Goal: Task Accomplishment & Management: Manage account settings

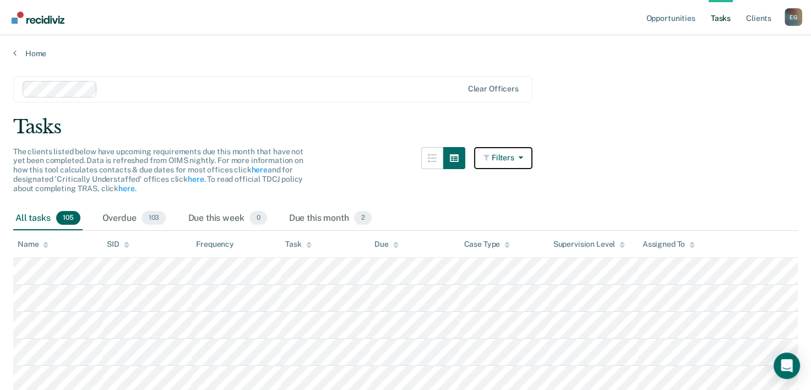
click at [529, 161] on button "Filters" at bounding box center [503, 158] width 58 height 22
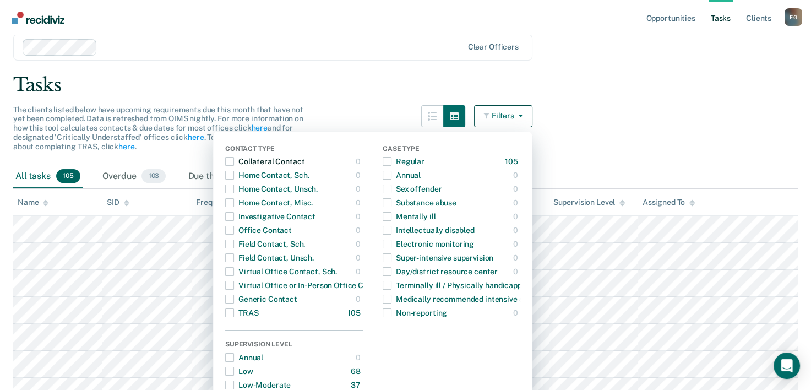
scroll to position [34, 0]
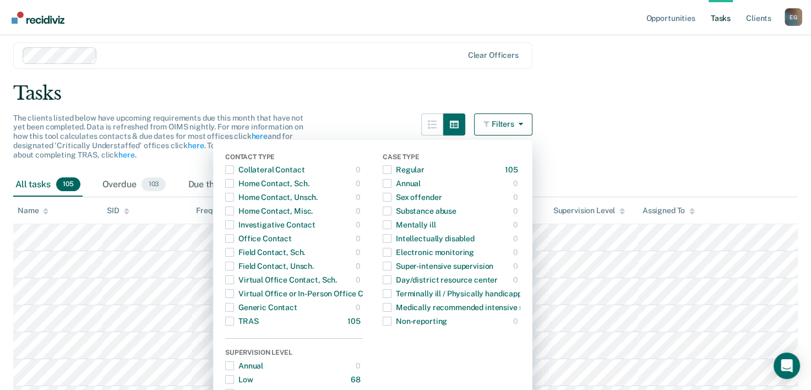
click at [529, 122] on button "Filters" at bounding box center [503, 124] width 58 height 22
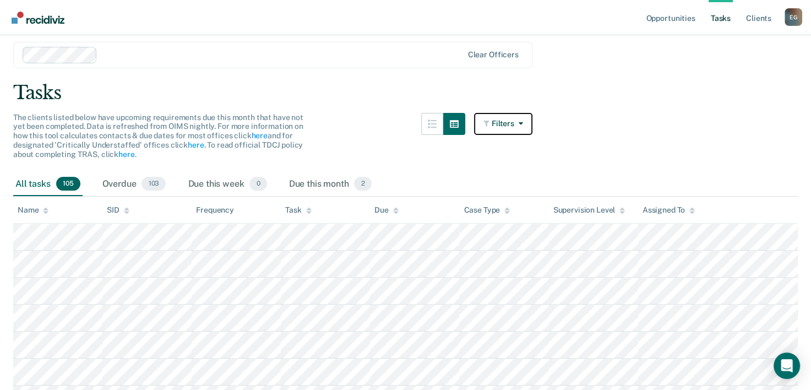
scroll to position [0, 0]
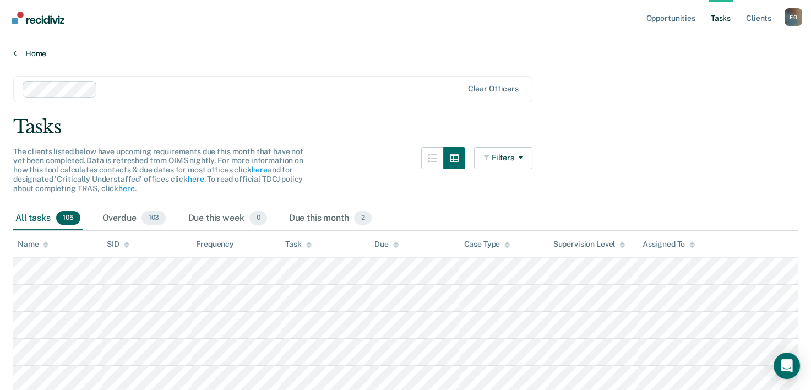
click at [35, 55] on link "Home" at bounding box center [405, 53] width 785 height 10
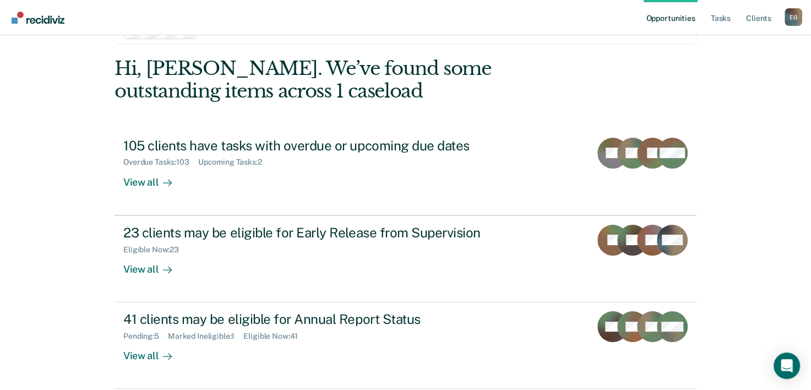
scroll to position [55, 0]
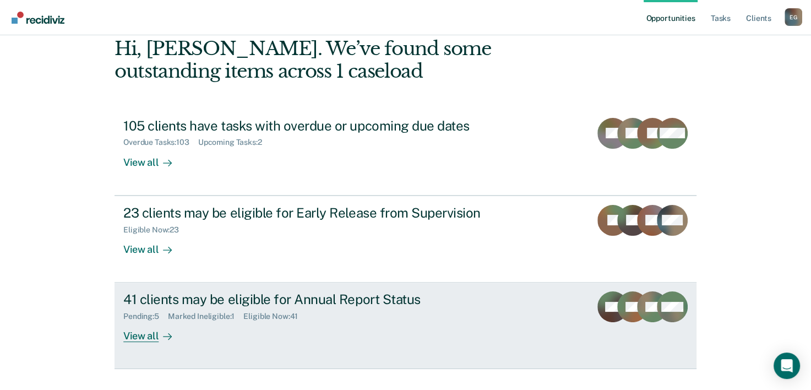
click at [478, 308] on div "Pending : 5 Marked Ineligible : 1 Eligible Now : 41" at bounding box center [316, 314] width 387 height 14
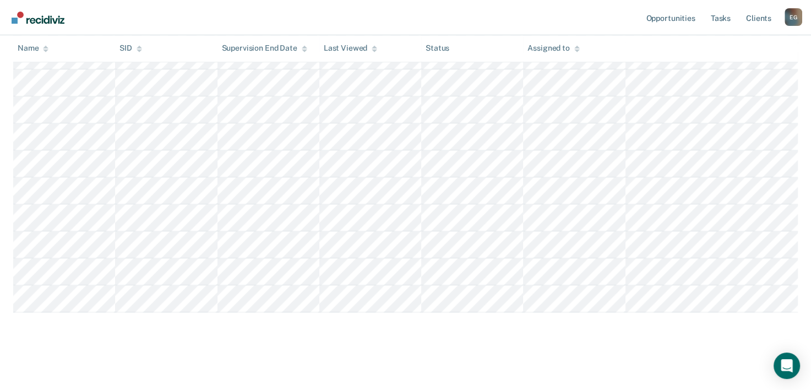
scroll to position [1073, 0]
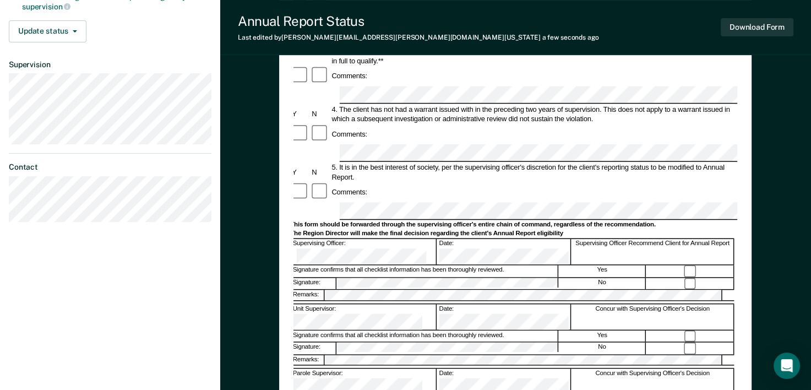
scroll to position [275, 0]
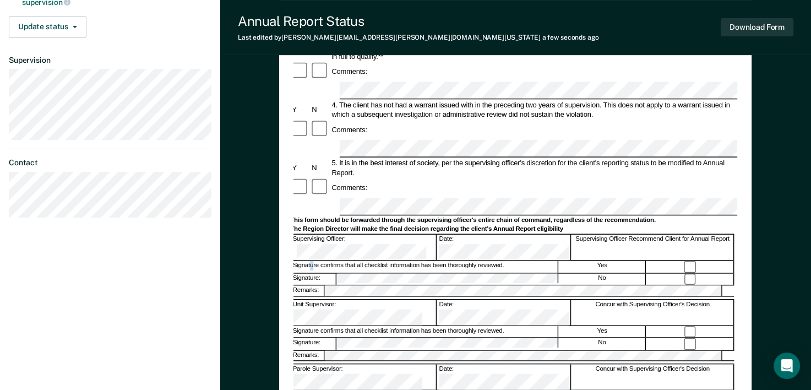
drag, startPoint x: 397, startPoint y: 180, endPoint x: 312, endPoint y: 161, distance: 86.2
click at [312, 261] on div "Signature confirms that all checklist information has been thoroughly reviewed." at bounding box center [424, 267] width 267 height 12
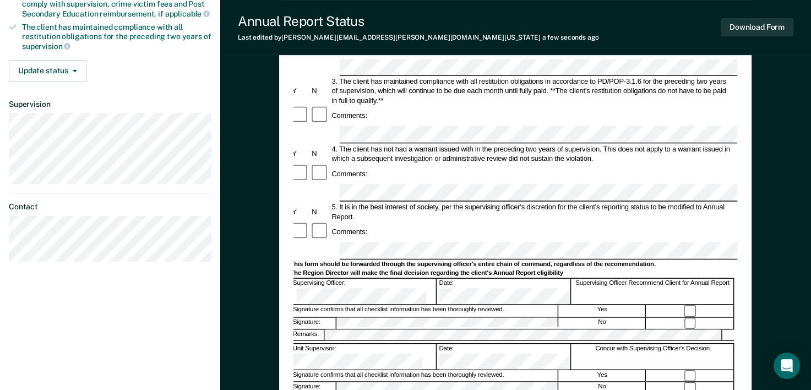
scroll to position [183, 0]
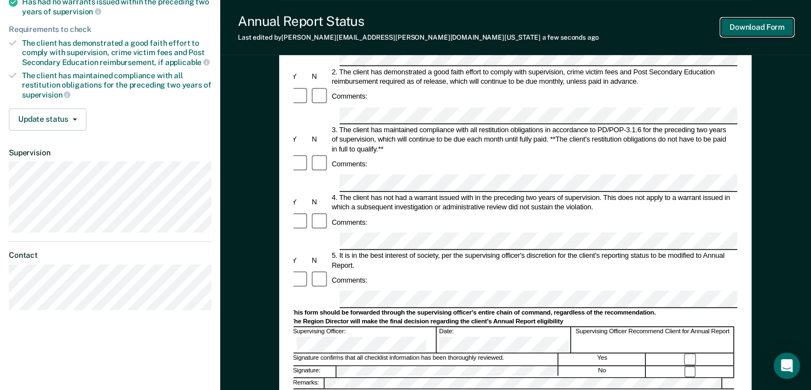
click at [732, 21] on button "Download Form" at bounding box center [757, 27] width 73 height 18
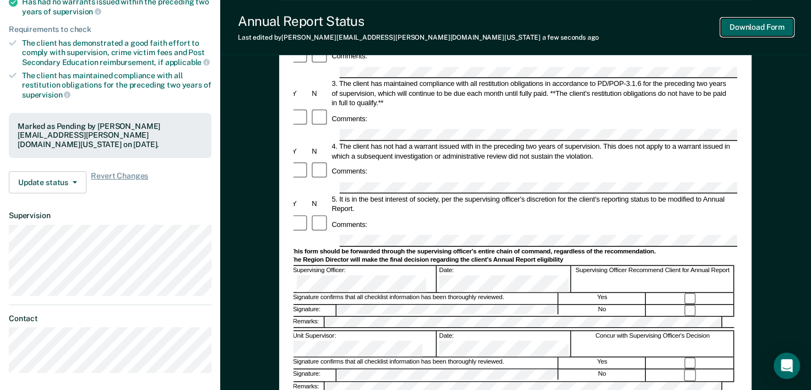
click at [764, 31] on button "Download Form" at bounding box center [757, 27] width 73 height 18
drag, startPoint x: 780, startPoint y: 34, endPoint x: 791, endPoint y: 84, distance: 51.7
click at [791, 84] on div "Annual Reporting Checklist, Recommendation, and Determination Form Clients who …" at bounding box center [515, 247] width 591 height 725
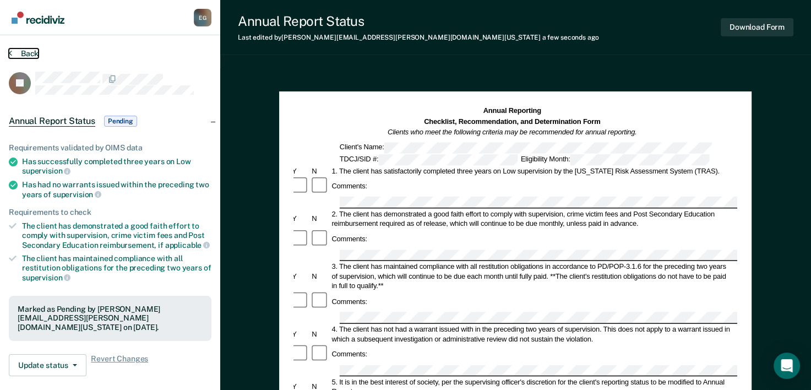
click at [32, 52] on button "Back" at bounding box center [24, 53] width 30 height 10
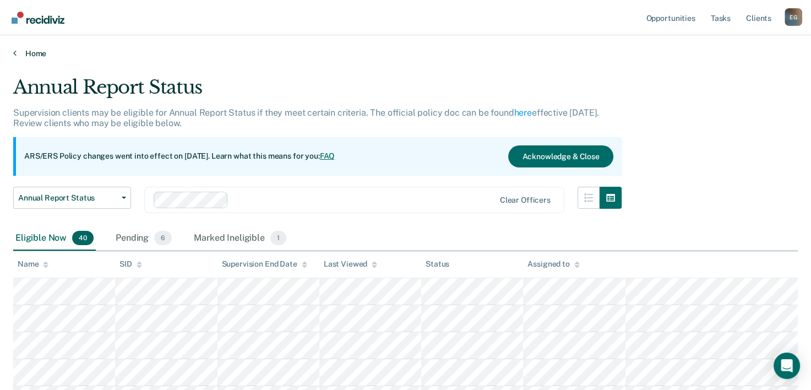
click at [29, 52] on link "Home" at bounding box center [405, 53] width 785 height 10
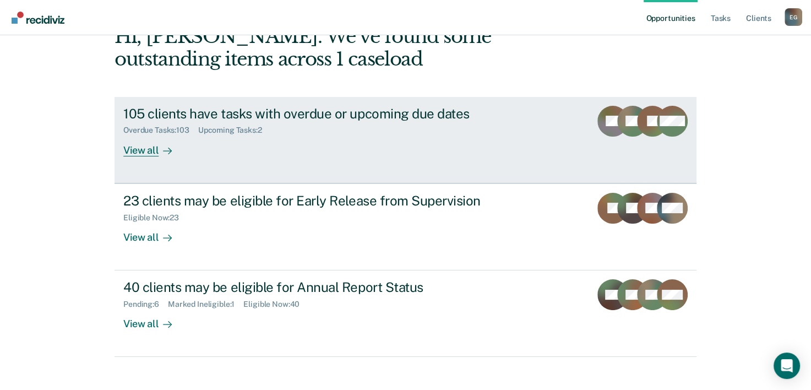
scroll to position [78, 0]
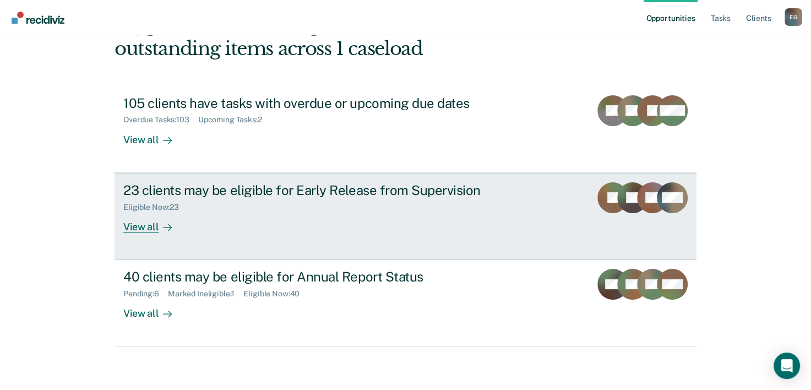
click at [146, 229] on div "View all" at bounding box center [154, 221] width 62 height 21
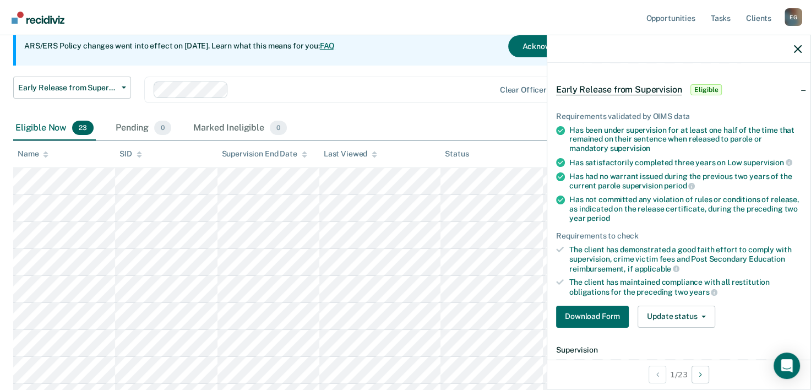
scroll to position [55, 0]
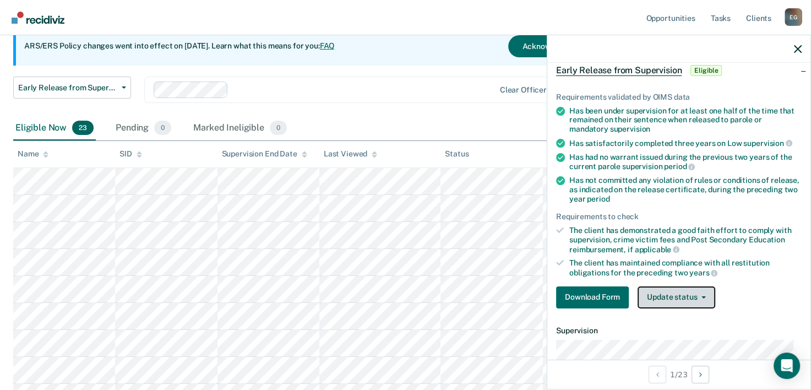
click at [677, 297] on button "Update status" at bounding box center [677, 297] width 78 height 22
click at [650, 258] on div "The client has maintained compliance with all restitution obligations for the p…" at bounding box center [685, 267] width 232 height 19
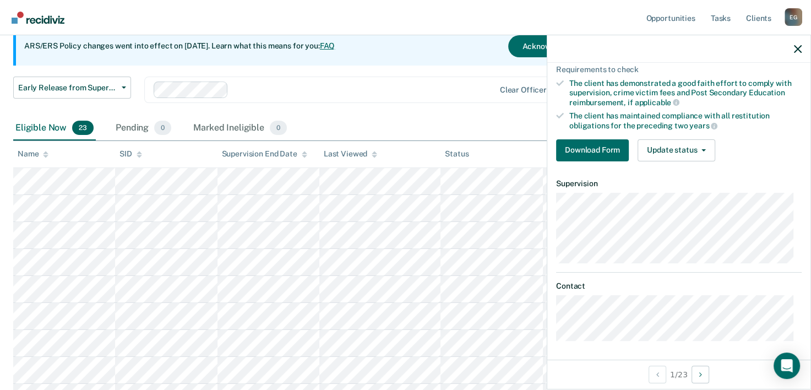
scroll to position [93, 0]
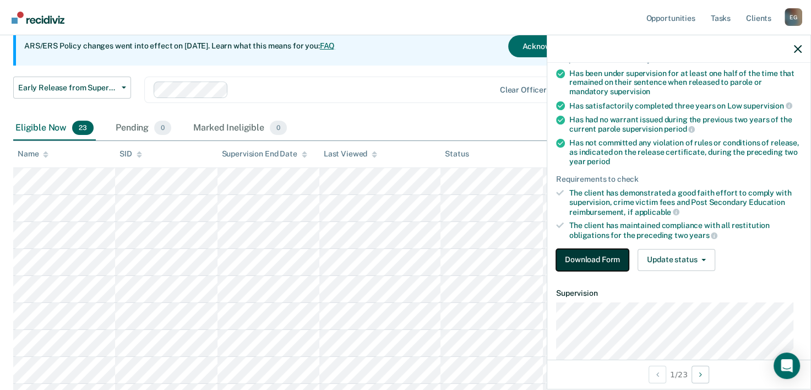
click at [601, 253] on button "Download Form" at bounding box center [592, 260] width 73 height 22
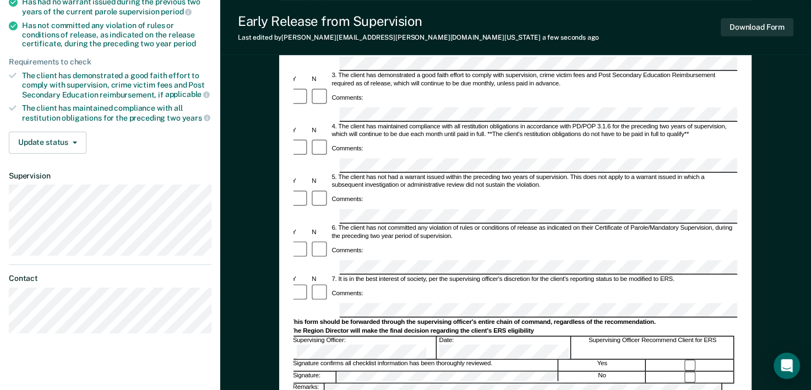
scroll to position [220, 0]
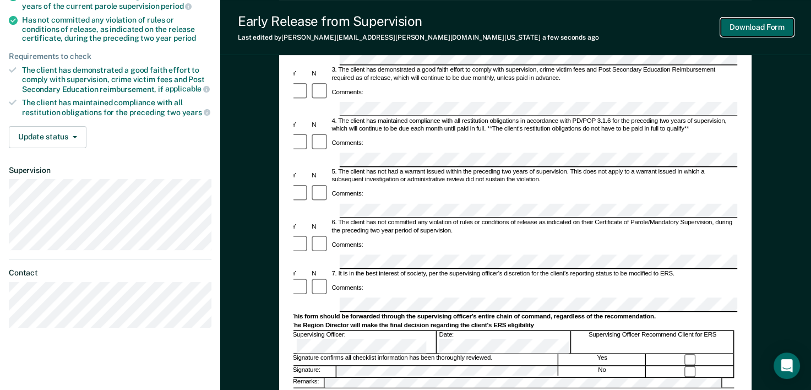
click at [742, 36] on button "Download Form" at bounding box center [757, 27] width 73 height 18
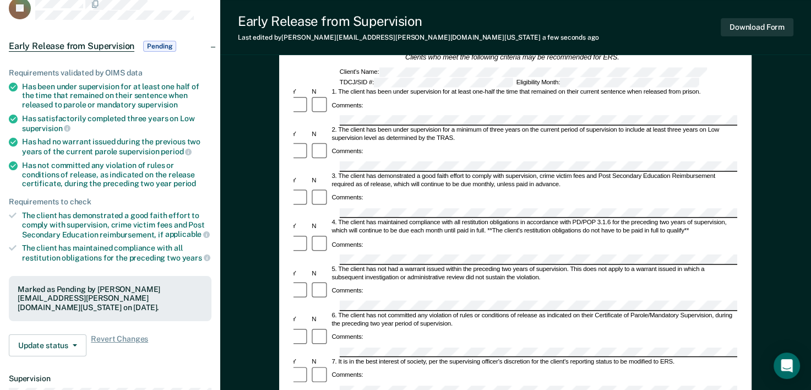
scroll to position [0, 0]
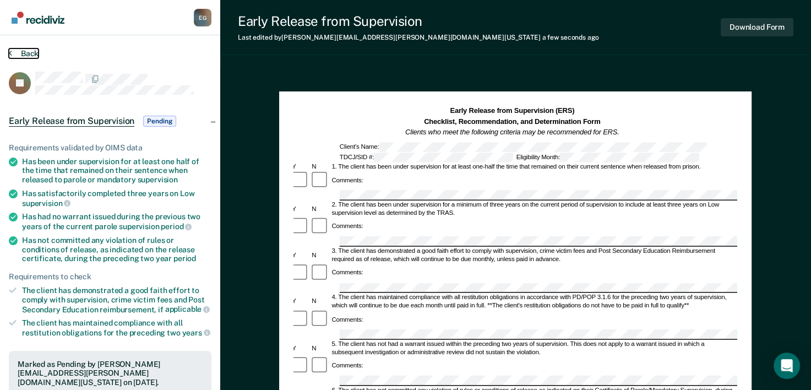
click at [24, 52] on button "Back" at bounding box center [24, 53] width 30 height 10
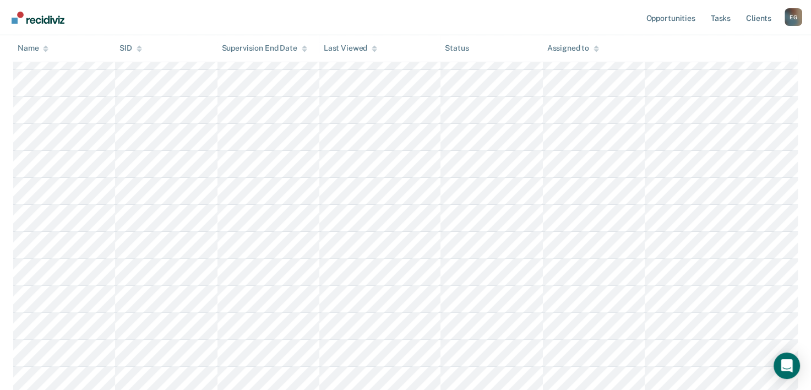
scroll to position [119, 0]
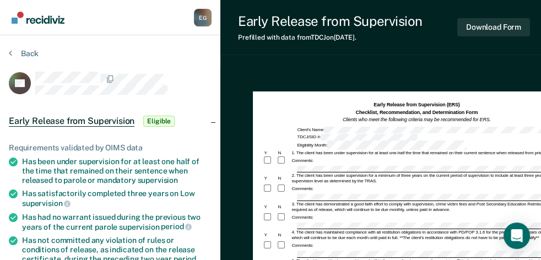
drag, startPoint x: 796, startPoint y: 1, endPoint x: 314, endPoint y: 71, distance: 486.5
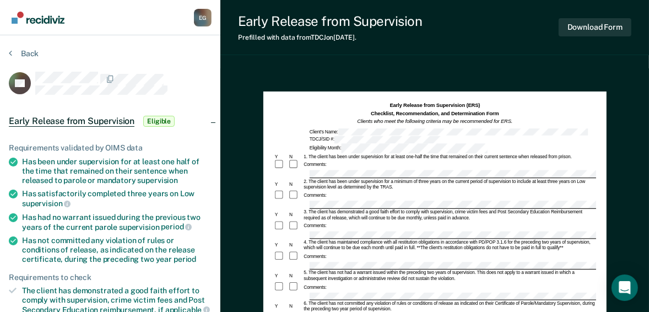
drag, startPoint x: 540, startPoint y: 1, endPoint x: 319, endPoint y: 85, distance: 237.1
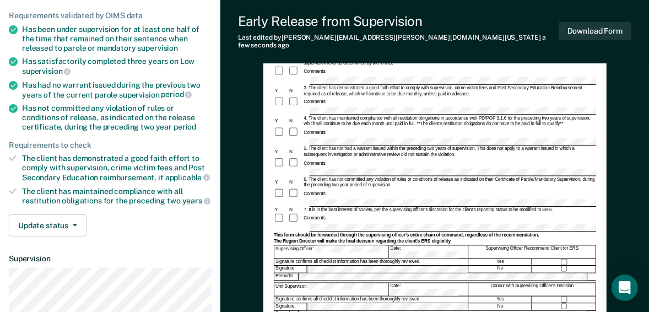
scroll to position [44, 0]
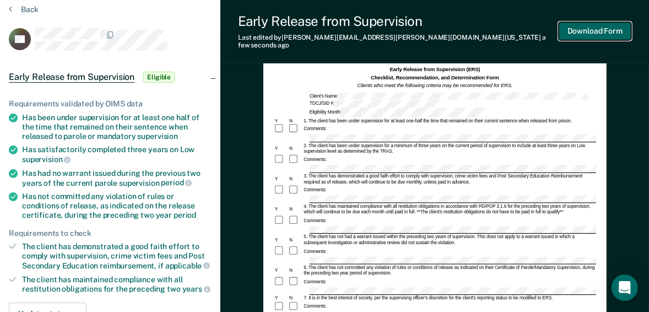
click at [590, 28] on button "Download Form" at bounding box center [594, 31] width 73 height 18
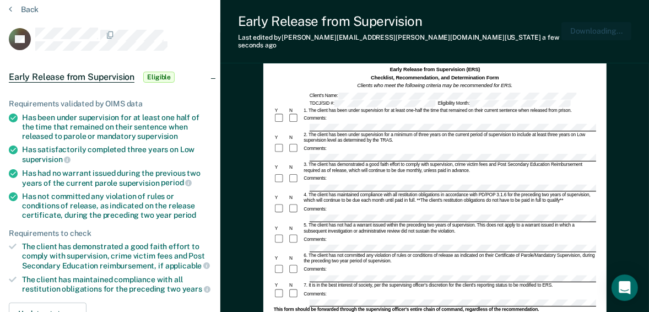
scroll to position [0, 0]
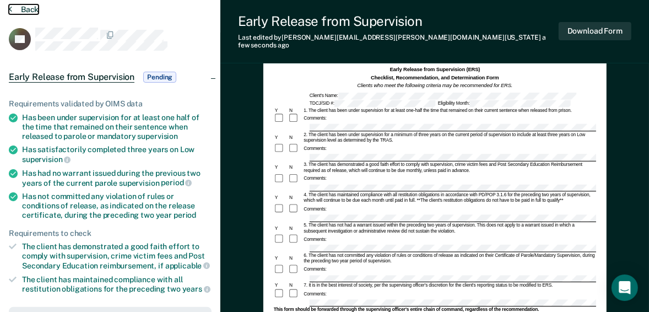
click at [13, 9] on button "Back" at bounding box center [24, 9] width 30 height 10
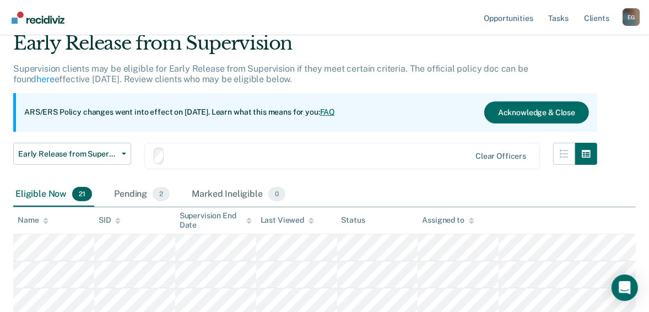
scroll to position [95, 0]
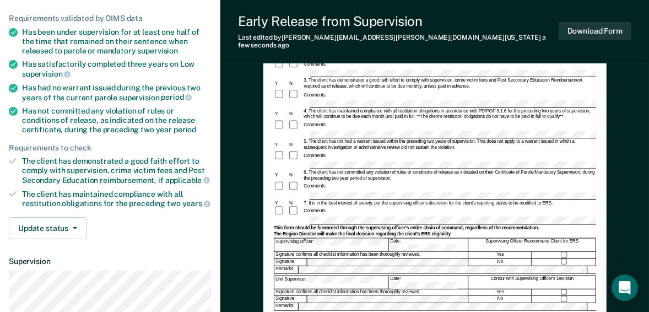
scroll to position [41, 0]
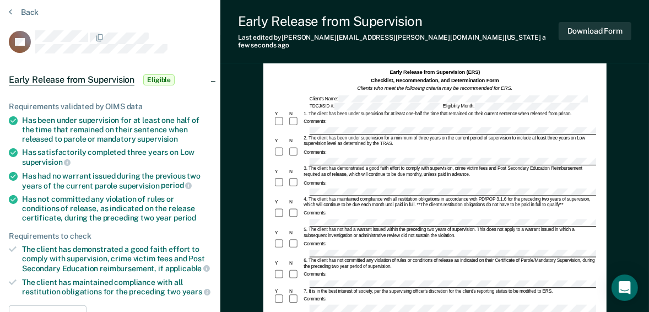
click at [501, 177] on div "Comments:" at bounding box center [435, 186] width 322 height 19
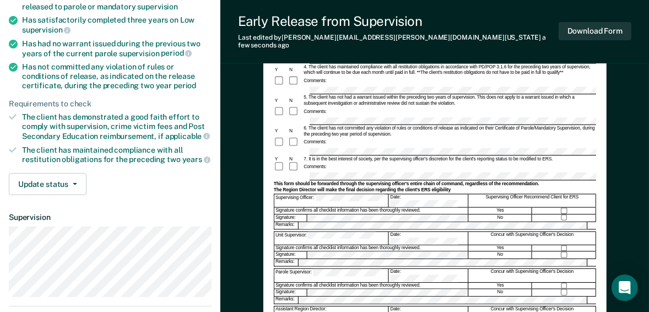
scroll to position [218, 0]
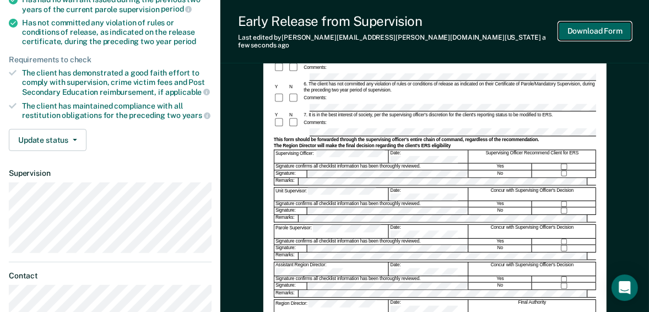
click at [579, 30] on button "Download Form" at bounding box center [594, 31] width 73 height 18
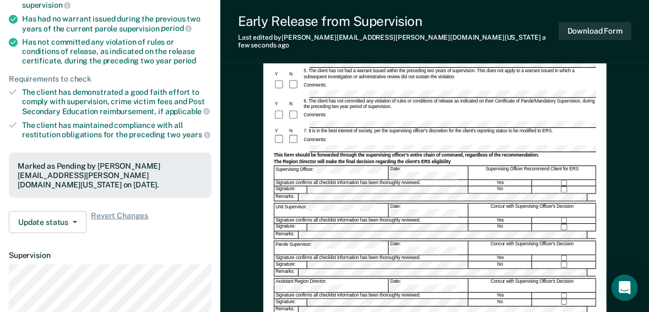
scroll to position [0, 0]
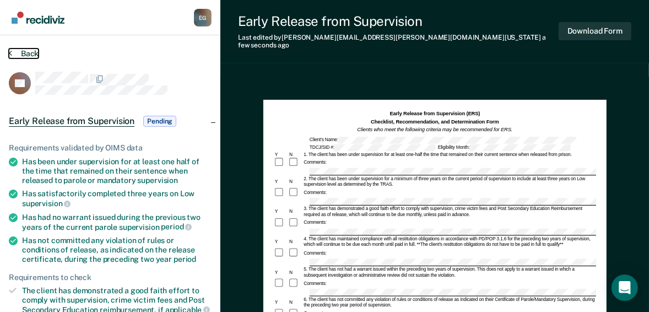
click at [25, 48] on button "Back" at bounding box center [24, 53] width 30 height 10
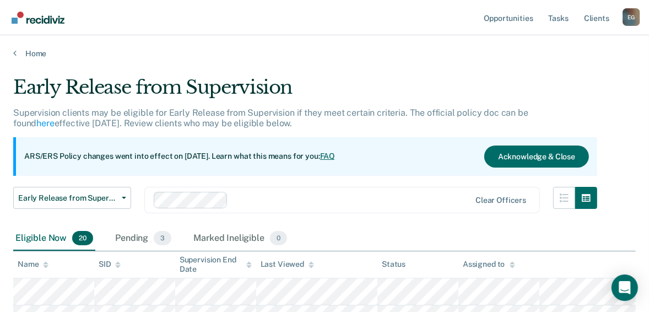
scroll to position [95, 0]
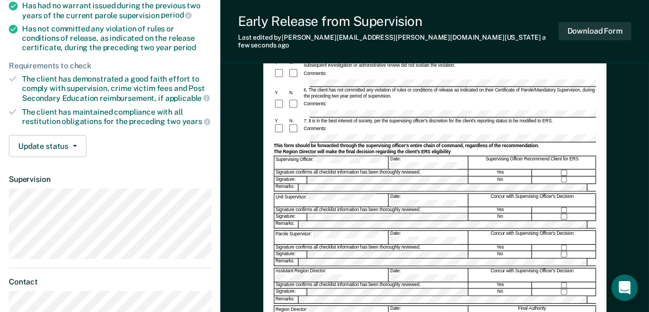
scroll to position [220, 0]
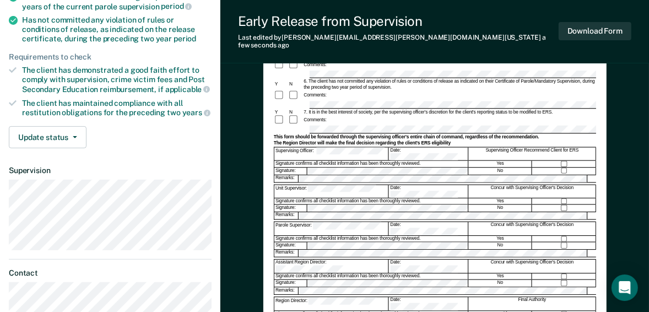
click at [329, 220] on div at bounding box center [435, 221] width 322 height 2
click at [573, 35] on button "Download Form" at bounding box center [594, 31] width 73 height 18
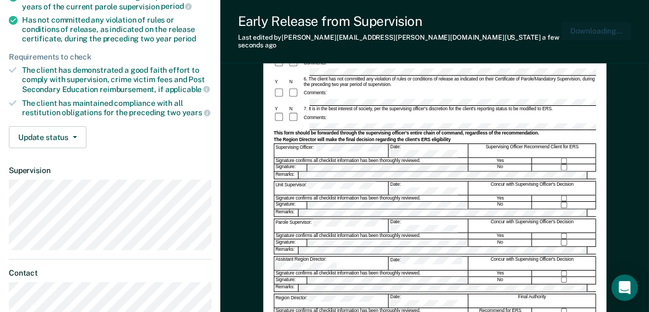
scroll to position [0, 0]
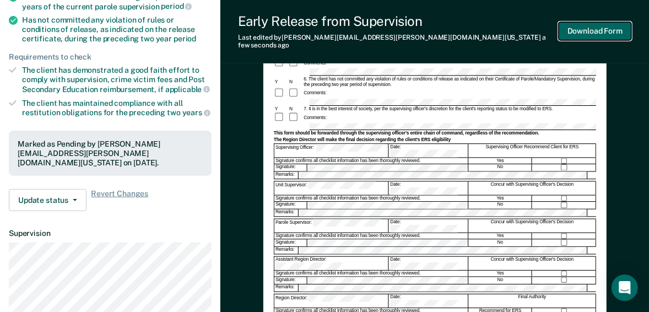
click at [573, 27] on button "Download Form" at bounding box center [594, 31] width 73 height 18
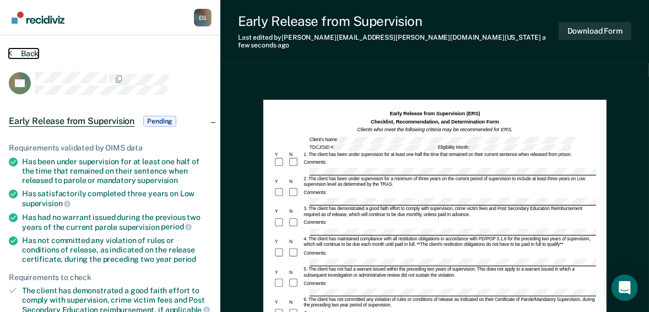
click at [23, 57] on button "Back" at bounding box center [24, 53] width 30 height 10
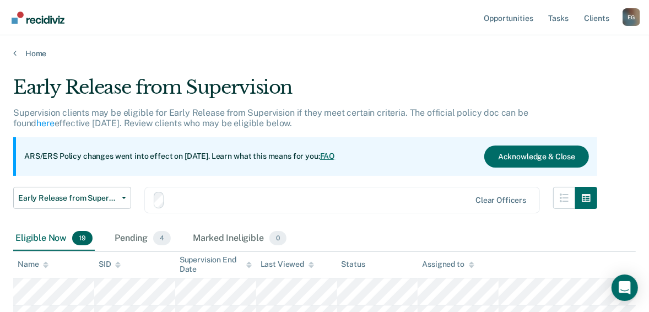
scroll to position [95, 0]
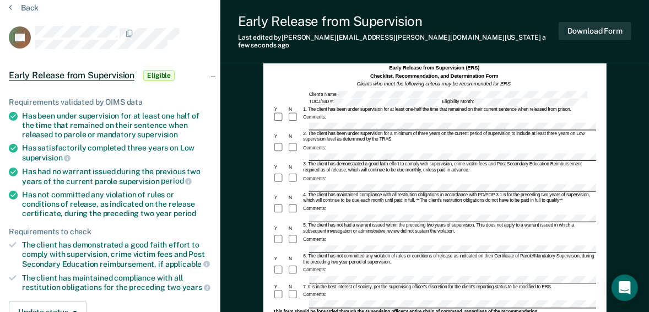
scroll to position [44, 0]
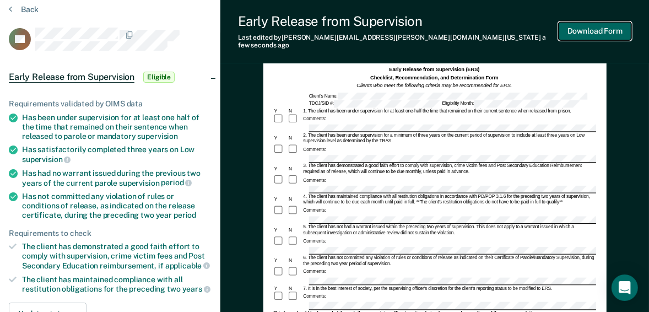
click at [590, 25] on button "Download Form" at bounding box center [594, 31] width 73 height 18
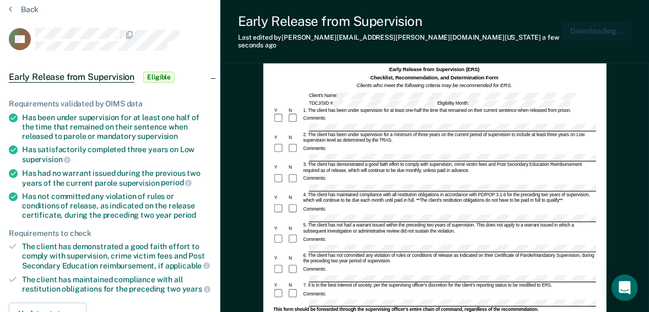
scroll to position [0, 0]
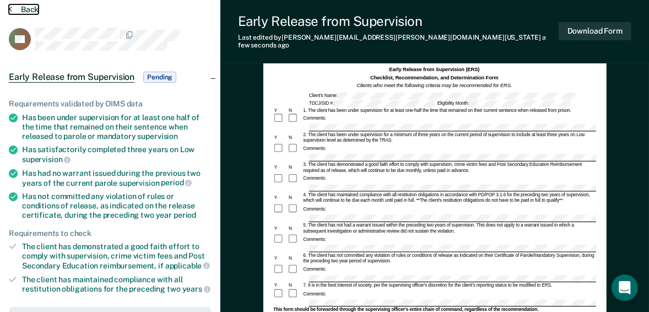
click at [25, 9] on button "Back" at bounding box center [24, 9] width 30 height 10
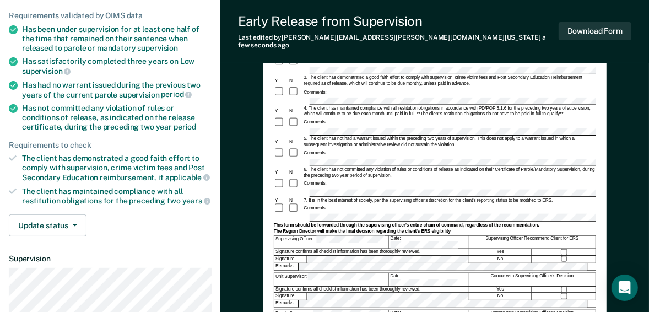
scroll to position [220, 0]
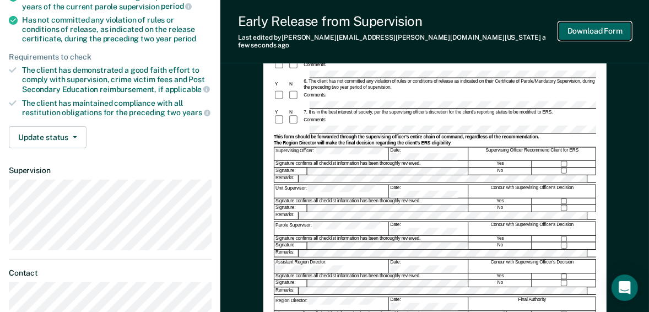
click at [583, 29] on button "Download Form" at bounding box center [594, 31] width 73 height 18
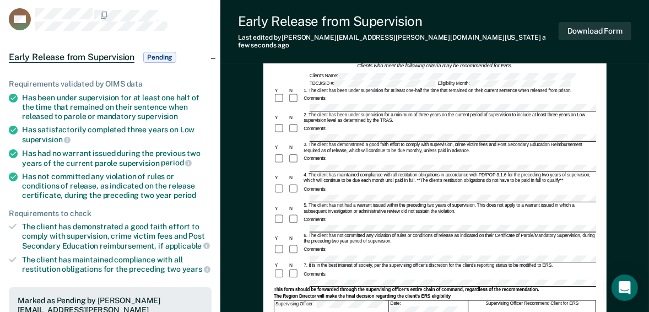
scroll to position [44, 0]
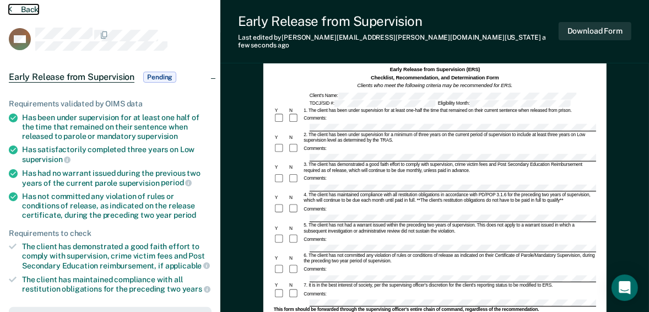
click at [20, 10] on button "Back" at bounding box center [24, 9] width 30 height 10
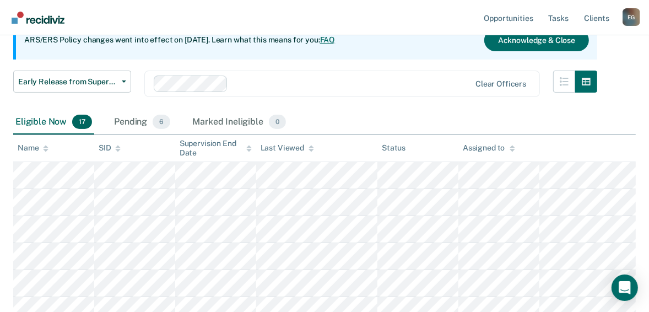
scroll to position [132, 0]
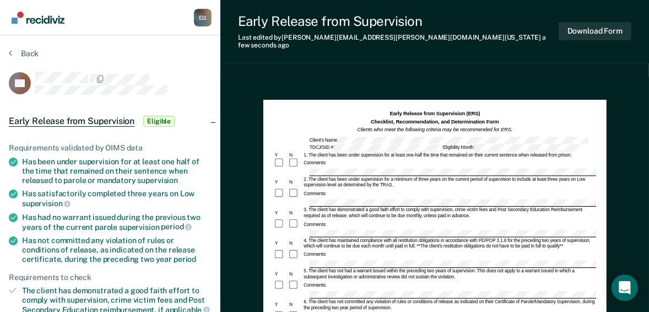
scroll to position [88, 0]
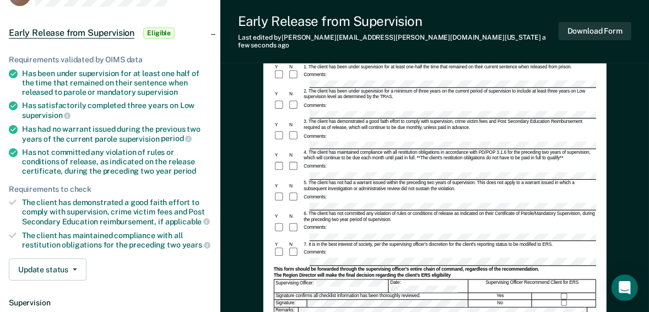
drag, startPoint x: 396, startPoint y: 188, endPoint x: 335, endPoint y: 198, distance: 61.9
click at [335, 210] on div "6. The client has not committed any violation of rules or conditions of release…" at bounding box center [449, 216] width 294 height 12
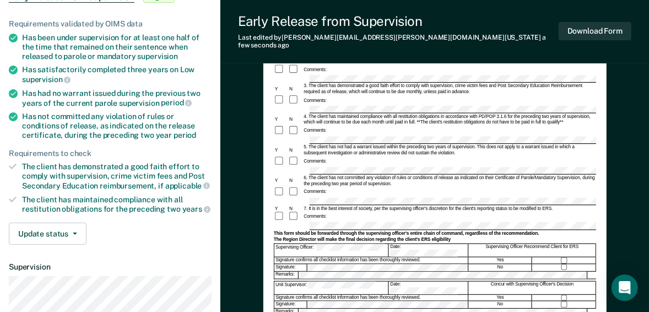
scroll to position [220, 0]
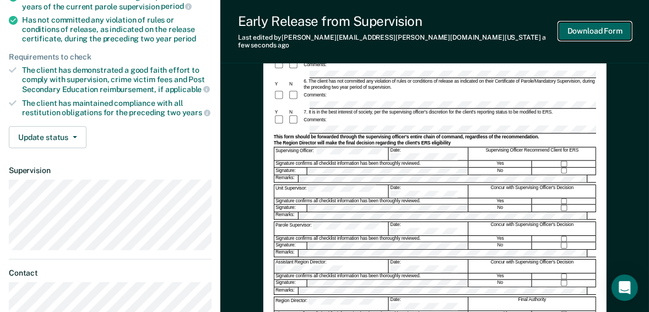
click at [589, 23] on button "Download Form" at bounding box center [594, 31] width 73 height 18
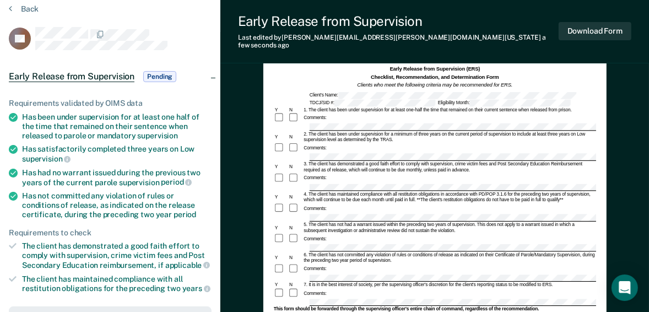
scroll to position [44, 0]
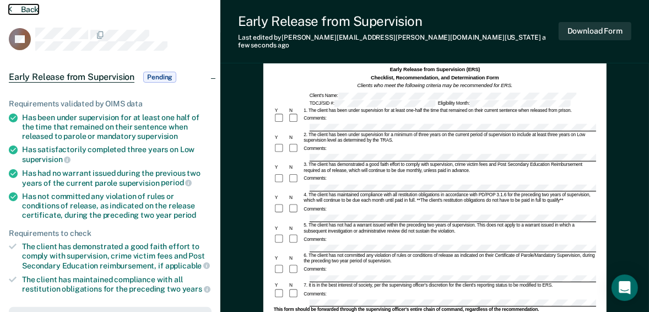
click at [26, 13] on button "Back" at bounding box center [24, 9] width 30 height 10
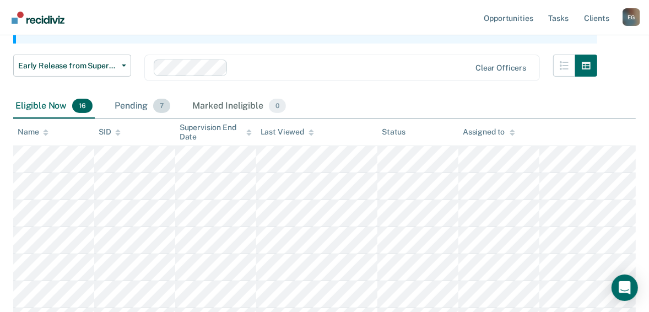
click at [129, 101] on div "Pending 7" at bounding box center [142, 106] width 60 height 24
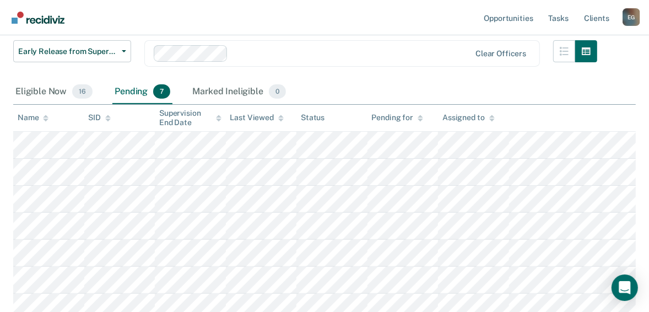
scroll to position [145, 0]
click at [48, 91] on div "Eligible Now 16" at bounding box center [54, 94] width 82 height 24
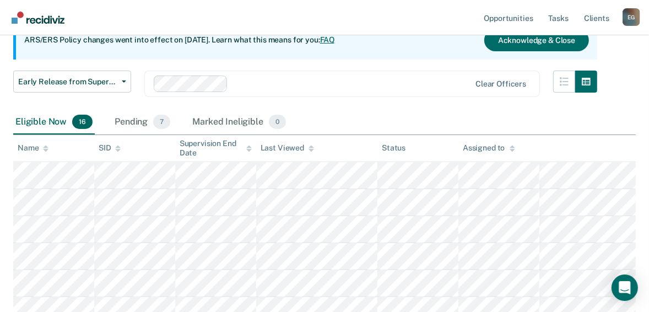
scroll to position [123, 0]
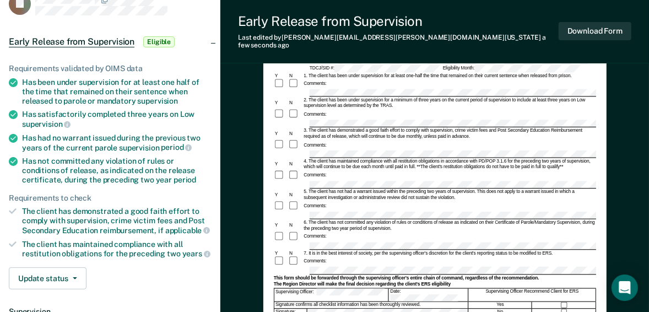
scroll to position [88, 0]
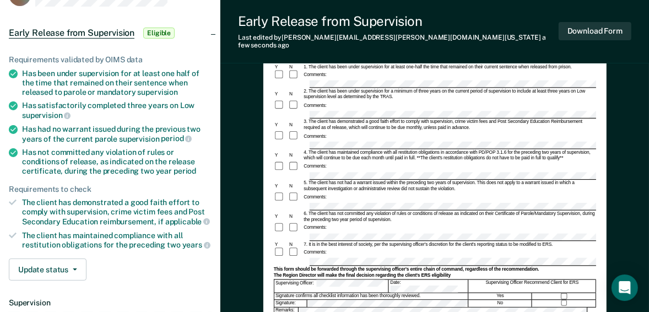
click at [338, 192] on div "Comments:" at bounding box center [435, 197] width 322 height 11
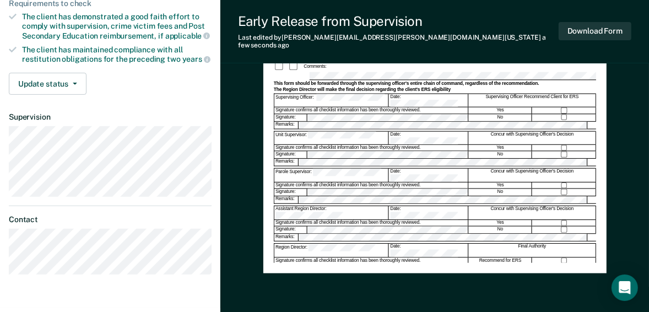
scroll to position [220, 0]
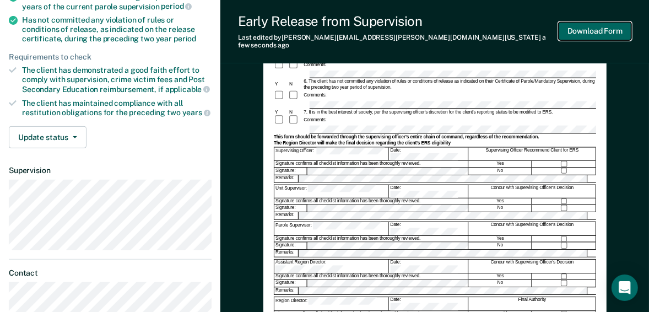
click at [575, 31] on button "Download Form" at bounding box center [594, 31] width 73 height 18
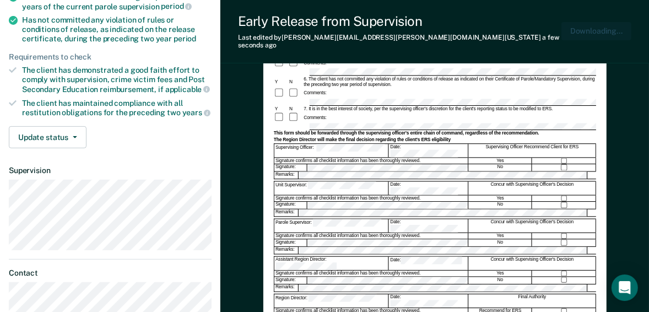
scroll to position [0, 0]
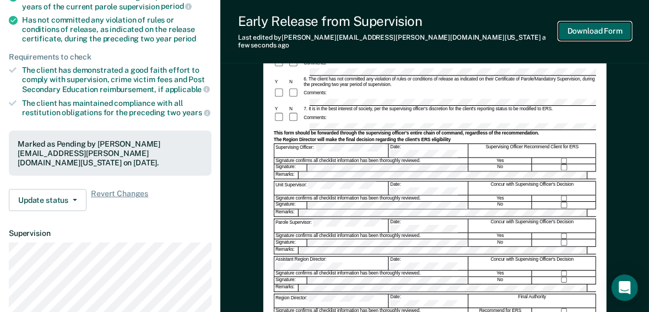
click at [569, 25] on button "Download Form" at bounding box center [594, 31] width 73 height 18
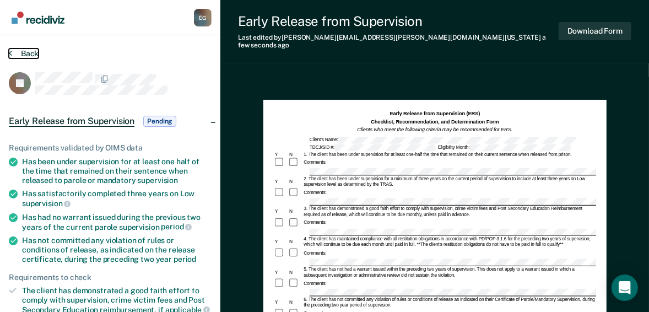
click at [18, 51] on button "Back" at bounding box center [24, 53] width 30 height 10
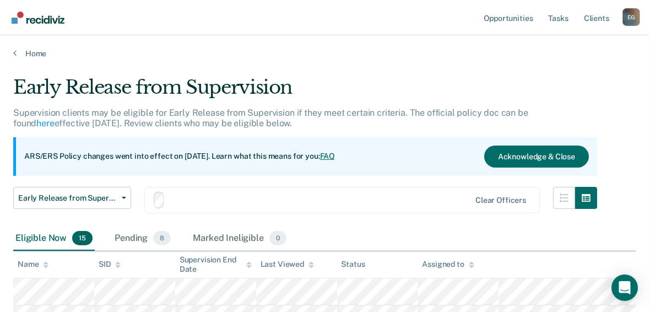
scroll to position [123, 0]
